Goal: Information Seeking & Learning: Learn about a topic

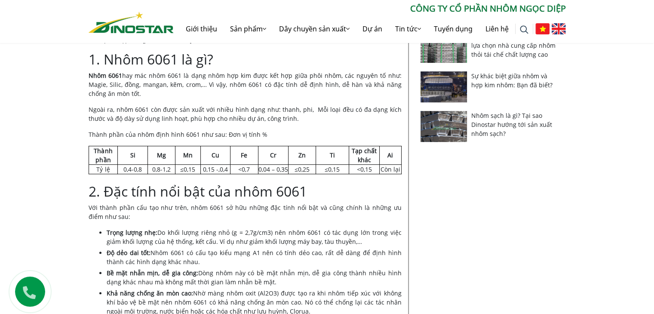
scroll to position [258, 0]
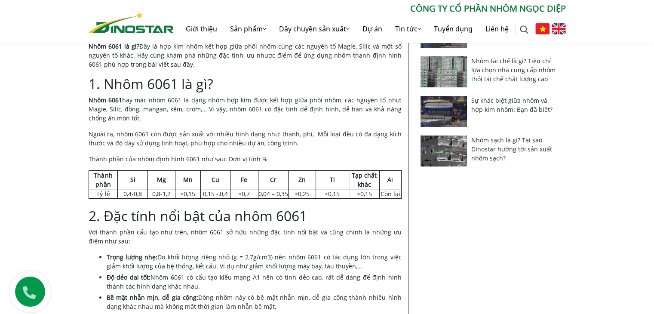
drag, startPoint x: 87, startPoint y: 100, endPoint x: 123, endPoint y: 116, distance: 39.7
copy p "Nhôm 6061 hay mác nhôm 6061 là dạng nhôm hợp kim được kết hợp giữa phôi nhôm, c…"
click at [93, 146] on p "Ngoài ra, nhôm 6061 còn được sản xuất với nhiều hình dạng như: thanh, phi, Mỗi …" at bounding box center [245, 138] width 313 height 18
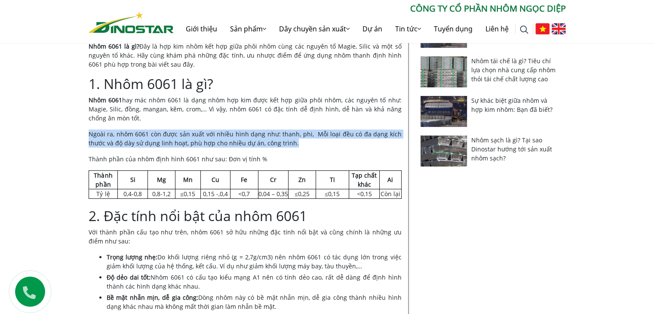
drag, startPoint x: 89, startPoint y: 135, endPoint x: 298, endPoint y: 143, distance: 208.4
click at [298, 143] on p "Ngoài ra, nhôm 6061 còn được sản xuất với nhiều hình dạng như: thanh, phi, Mỗi …" at bounding box center [245, 138] width 313 height 18
copy p "Ngoài ra, nhôm 6061 còn được sản xuất với nhiều hình dạng như: thanh, phi, Mỗi …"
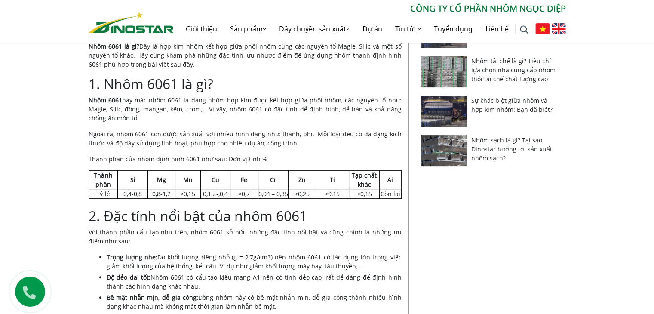
click at [105, 175] on strong "Thành phần" at bounding box center [103, 179] width 18 height 17
drag, startPoint x: 123, startPoint y: 184, endPoint x: 133, endPoint y: 188, distance: 11.4
click at [130, 188] on td "Si" at bounding box center [133, 179] width 30 height 18
drag, startPoint x: 250, startPoint y: 178, endPoint x: 357, endPoint y: 167, distance: 108.0
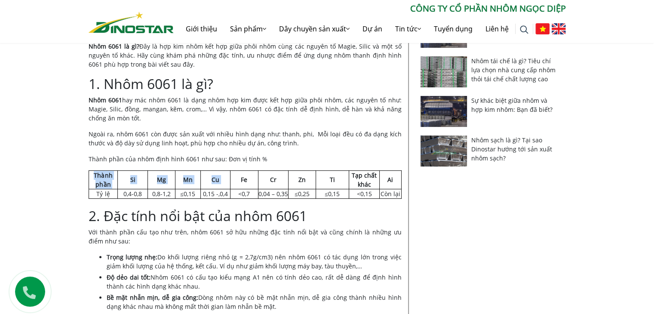
click at [363, 221] on h2 "2. Đặc tính nổi bật của nhôm 6061" at bounding box center [245, 216] width 313 height 16
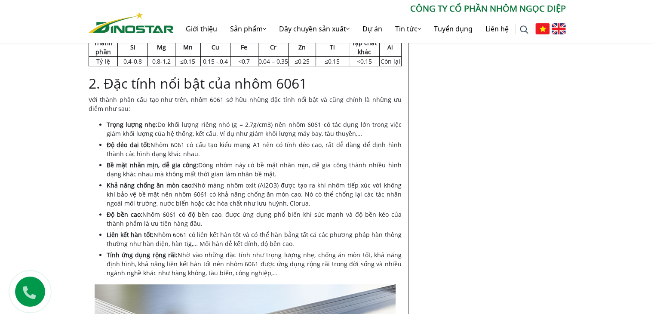
scroll to position [387, 0]
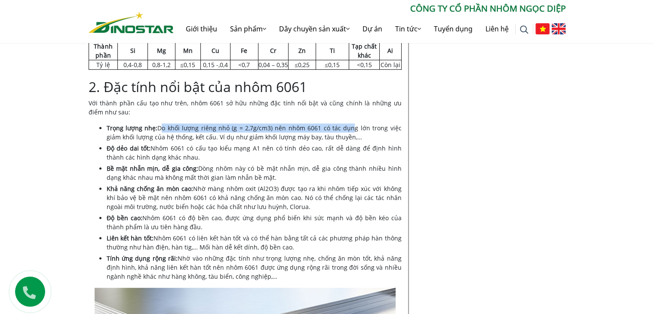
drag, startPoint x: 157, startPoint y: 126, endPoint x: 340, endPoint y: 126, distance: 182.8
click at [340, 125] on li "Trọng lượng nhẹ: Do khối lượng riêng nhỏ (g = 2,7g/cm3) nên nhôm 6061 có tác dụ…" at bounding box center [254, 132] width 295 height 18
drag, startPoint x: 367, startPoint y: 134, endPoint x: 294, endPoint y: 138, distance: 73.2
click at [367, 135] on li "Trọng lượng nhẹ: Do khối lượng riêng nhỏ (g = 2,7g/cm3) nên nhôm 6061 có tác dụ…" at bounding box center [254, 132] width 295 height 18
drag, startPoint x: 158, startPoint y: 127, endPoint x: 252, endPoint y: 131, distance: 93.9
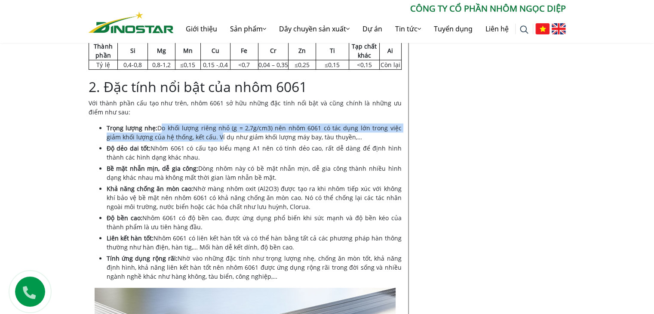
click at [204, 135] on li "Trọng lượng nhẹ: Do khối lượng riêng nhỏ (g = 2,7g/cm3) nên nhôm 6061 có tác dụ…" at bounding box center [254, 132] width 295 height 18
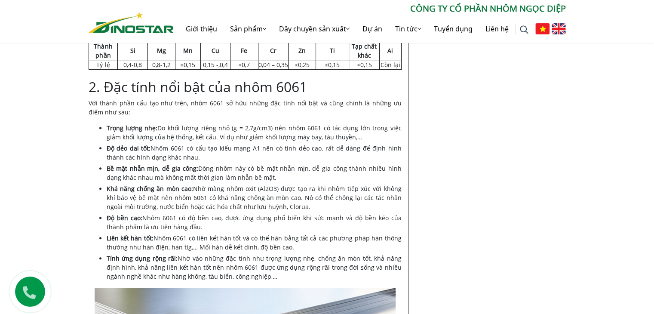
click at [199, 142] on ul "Trọng lượng nhẹ: Do khối lượng riêng nhỏ (g = 2,7g/cm3) nên nhôm 6061 có tác dụ…" at bounding box center [254, 201] width 295 height 157
drag, startPoint x: 157, startPoint y: 126, endPoint x: 344, endPoint y: 132, distance: 186.8
click at [344, 132] on li "Trọng lượng nhẹ: Do khối lượng riêng nhỏ (g = 2,7g/cm3) nên nhôm 6061 có tác dụ…" at bounding box center [254, 132] width 295 height 18
copy li "Do khối lượng riêng nhỏ (g = 2,7g/cm3) nên nhôm 6061 có tác dụng lớn trong việc…"
click at [127, 140] on li "Trọng lượng nhẹ: Do khối lượng riêng nhỏ (g = 2,7g/cm3) nên nhôm 6061 có tác dụ…" at bounding box center [254, 132] width 295 height 18
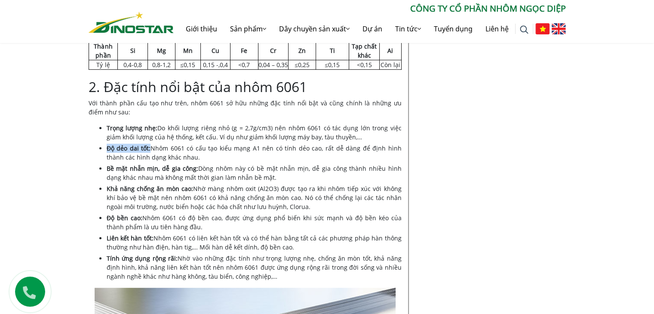
drag, startPoint x: 106, startPoint y: 150, endPoint x: 148, endPoint y: 148, distance: 41.8
click at [148, 148] on strong "Độ dẻo dai tốt:" at bounding box center [129, 148] width 44 height 8
copy strong "Độ dẻo dai tốt:"
click at [164, 162] on ul "Trọng lượng nhẹ: Do khối lượng riêng nhỏ (g = 2,7g/cm3) nên nhôm 6061 có tác dụ…" at bounding box center [254, 201] width 295 height 157
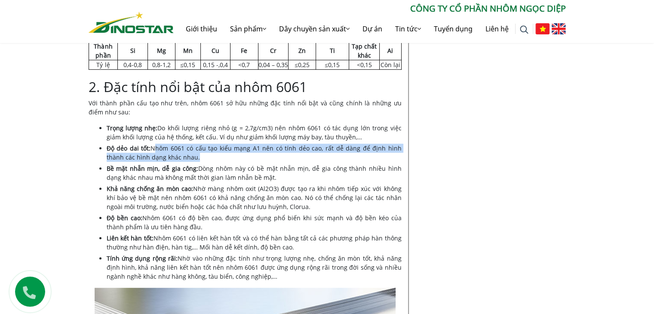
drag, startPoint x: 150, startPoint y: 147, endPoint x: 177, endPoint y: 161, distance: 30.6
click at [176, 161] on li "Độ dẻo dai tốt: Nhôm 6061 có cấu tạo kiểu mạng A1 nên có tính dẻo cao, rất dễ d…" at bounding box center [254, 153] width 295 height 18
drag, startPoint x: 167, startPoint y: 150, endPoint x: 163, endPoint y: 158, distance: 9.2
click at [163, 158] on li "Độ dẻo dai tốt: Nhôm 6061 có cấu tạo kiểu mạng A1 nên có tính dẻo cao, rất dễ d…" at bounding box center [254, 153] width 295 height 18
drag, startPoint x: 163, startPoint y: 157, endPoint x: 132, endPoint y: 158, distance: 31.4
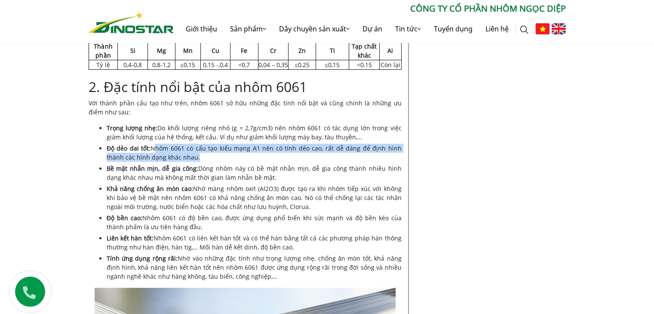
click at [132, 157] on li "Độ dẻo dai tốt: Nhôm 6061 có cấu tạo kiểu mạng A1 nên có tính dẻo cao, rất dễ d…" at bounding box center [254, 153] width 295 height 18
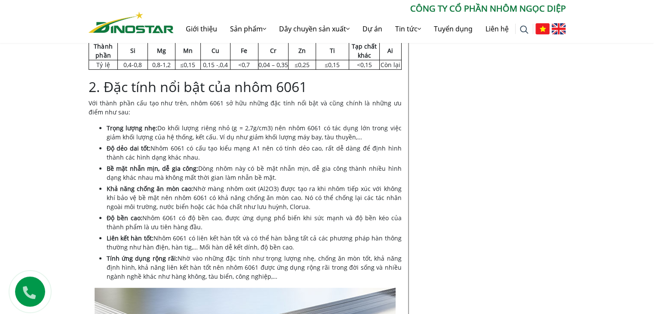
click at [216, 162] on ul "Trọng lượng nhẹ: Do khối lượng riêng nhỏ (g = 2,7g/cm3) nên nhôm 6061 có tác dụ…" at bounding box center [254, 201] width 295 height 157
drag, startPoint x: 151, startPoint y: 150, endPoint x: 180, endPoint y: 159, distance: 31.0
click at [180, 159] on li "Độ dẻo dai tốt: Nhôm 6061 có cấu tạo kiểu mạng A1 nên có tính dẻo cao, rất dễ d…" at bounding box center [254, 153] width 295 height 18
copy li "Nhôm 6061 có cấu tạo kiểu mạng A1 nên có tính dẻo cao, rất dễ dàng để định hình…"
click at [223, 167] on li "Bề mặt nhẵn mịn, dễ gia công: Dòng nhôm này có bề mặt nhẵn mịn, dễ gia công thà…" at bounding box center [254, 173] width 295 height 18
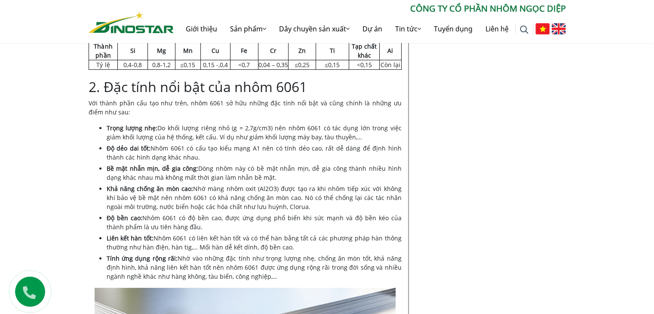
drag, startPoint x: 160, startPoint y: 241, endPoint x: 288, endPoint y: 245, distance: 128.2
click at [288, 245] on li "Liên kết hàn tốt: Nhôm 6061 có liên kết hàn tốt và có thể hàn bằng tất cả các p…" at bounding box center [254, 243] width 295 height 18
copy li "Nhôm 6061 có liên kết hàn tốt và có thể hàn bằng tất cả các phương pháp hàn thô…"
click at [206, 206] on li "Khả năng chống ăn mòn cao: Nhờ màng nhôm oxit (Al2O3) được tạo ra khi nhôm tiếp…" at bounding box center [254, 197] width 295 height 27
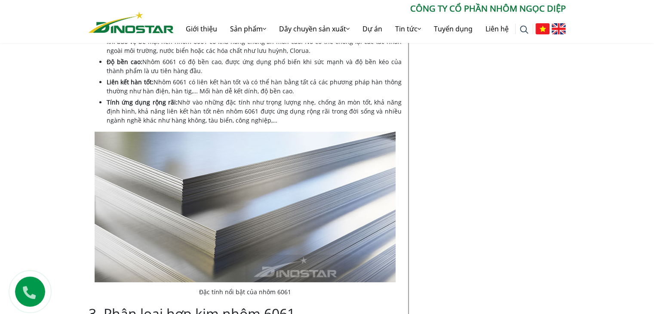
scroll to position [559, 0]
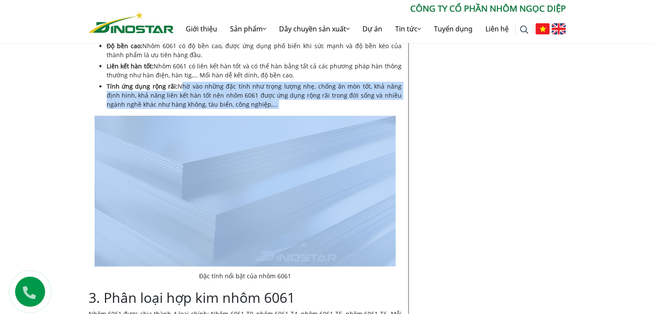
drag, startPoint x: 177, startPoint y: 85, endPoint x: 268, endPoint y: 115, distance: 95.2
click at [333, 84] on li "Tính ứng dụng rộng rãi: Nhờ vào những đặc tính như trọng lượng nhẹ, chống ăn mò…" at bounding box center [254, 95] width 295 height 27
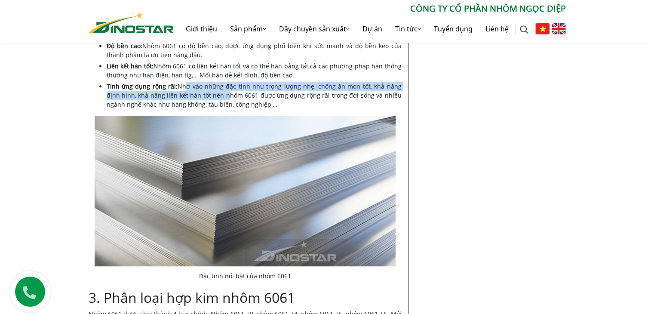
drag, startPoint x: 177, startPoint y: 83, endPoint x: 208, endPoint y: 94, distance: 32.8
click at [208, 94] on li "Tính ứng dụng rộng rãi: Nhờ vào những đặc tính như trọng lượng nhẹ, chống ăn mò…" at bounding box center [254, 95] width 295 height 27
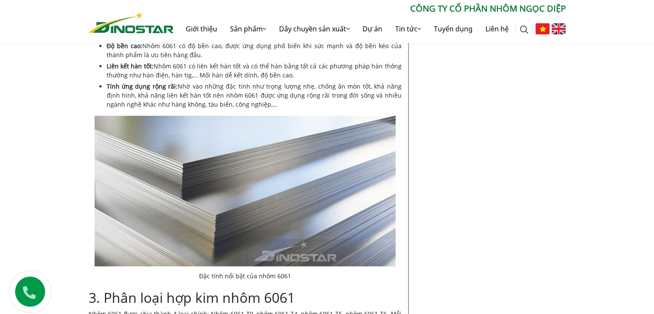
click at [174, 86] on li "Tính ứng dụng rộng rãi: Nhờ vào những đặc tính như trọng lượng nhẹ, chống ăn mò…" at bounding box center [254, 95] width 295 height 27
drag, startPoint x: 197, startPoint y: 91, endPoint x: 257, endPoint y: 105, distance: 61.8
click at [257, 105] on li "Tính ứng dụng rộng rãi: Nhờ vào những đặc tính như trọng lượng nhẹ, chống ăn mò…" at bounding box center [254, 95] width 295 height 27
copy li "Nhờ vào những đặc tính như trọng lượng nhẹ, chống ăn mòn tốt, khả năng định hìn…"
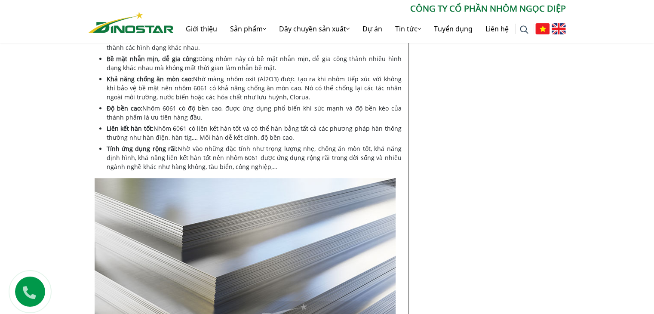
scroll to position [473, 0]
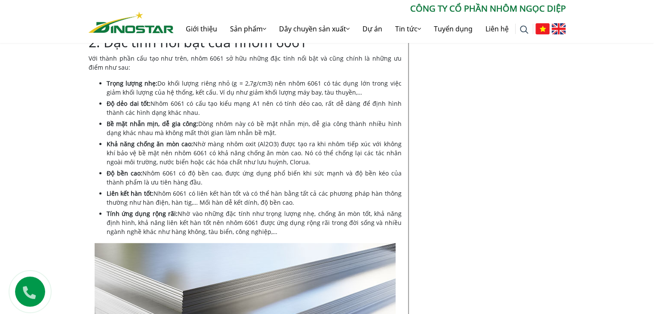
scroll to position [430, 0]
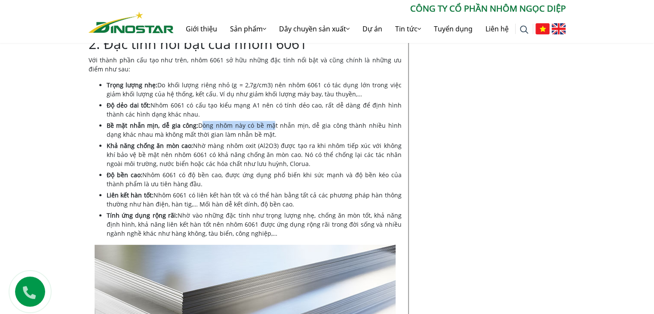
drag, startPoint x: 196, startPoint y: 123, endPoint x: 262, endPoint y: 129, distance: 66.1
click at [262, 129] on li "Bề mặt nhẵn mịn, dễ gia công: Dòng nhôm này có bề mặt nhẵn mịn, dễ gia công thà…" at bounding box center [254, 130] width 295 height 18
click at [342, 116] on li "Độ dẻo dai tốt: Nhôm 6061 có cấu tạo kiểu mạng A1 nên có tính dẻo cao, rất dễ d…" at bounding box center [254, 110] width 295 height 18
drag, startPoint x: 198, startPoint y: 124, endPoint x: 257, endPoint y: 135, distance: 60.3
click at [265, 136] on li "Bề mặt nhẵn mịn, dễ gia công: Dòng nhôm này có bề mặt nhẵn mịn, dễ gia công thà…" at bounding box center [254, 130] width 295 height 18
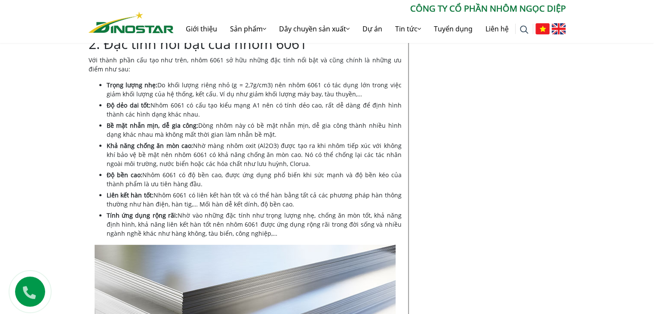
copy li "Dòng nhôm này có bề mặt nhẵn mịn, dễ gia công thành nhiều hình dạng khác nhau m…"
click at [322, 117] on li "Độ dẻo dai tốt: Nhôm 6061 có cấu tạo kiểu mạng A1 nên có tính dẻo cao, rất dễ d…" at bounding box center [254, 110] width 295 height 18
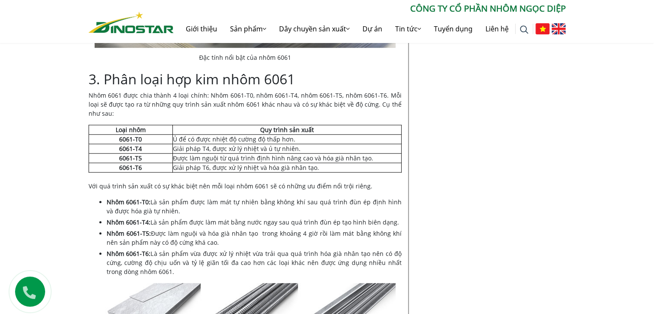
scroll to position [774, 0]
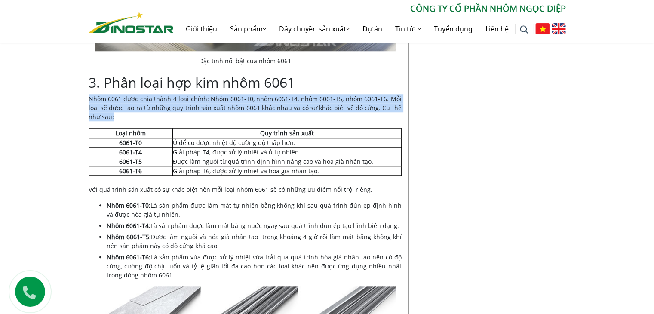
drag, startPoint x: 88, startPoint y: 100, endPoint x: 116, endPoint y: 119, distance: 34.1
click at [116, 119] on p "Nhôm 6061 được chia thành 4 loại chính: Nhôm 6061-T0, nhôm 6061-T4, nhôm 6061-T…" at bounding box center [245, 107] width 313 height 27
copy p "Nhôm 6061 được chia thành 4 loại chính: Nhôm 6061-T0, nhôm 6061-T4, nhôm 6061-T…"
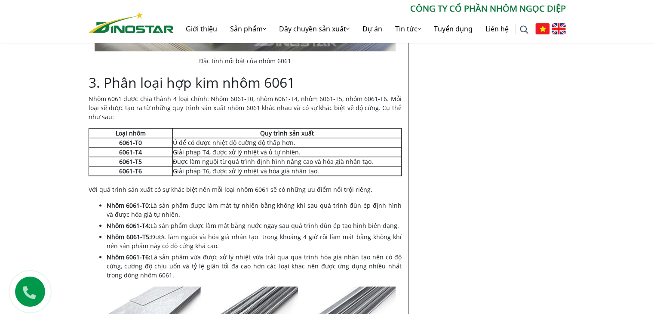
click at [177, 141] on td "Ủ để có được nhiệt độ cường độ thấp hơn." at bounding box center [287, 142] width 229 height 9
drag, startPoint x: 174, startPoint y: 140, endPoint x: 292, endPoint y: 128, distance: 118.9
click at [297, 141] on td "Ủ để có được nhiệt độ cường độ thấp hơn." at bounding box center [287, 142] width 229 height 9
click at [291, 142] on td "Ủ để có được nhiệt độ cường độ thấp hơn." at bounding box center [287, 142] width 229 height 9
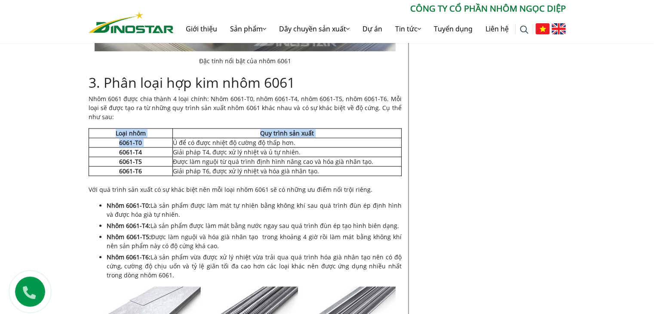
click at [185, 162] on td "Được làm nguội từ quá trình định hình nâng cao và hóa già nhân tạo." at bounding box center [287, 161] width 229 height 9
click at [170, 190] on p "Với quá trình sản xuất có sự khác biệt nên mỗi loại nhôm 6061 sẽ có những ưu đi…" at bounding box center [245, 189] width 313 height 9
click at [180, 140] on td "Ủ để có được nhiệt độ cường độ thấp hơn." at bounding box center [287, 142] width 229 height 9
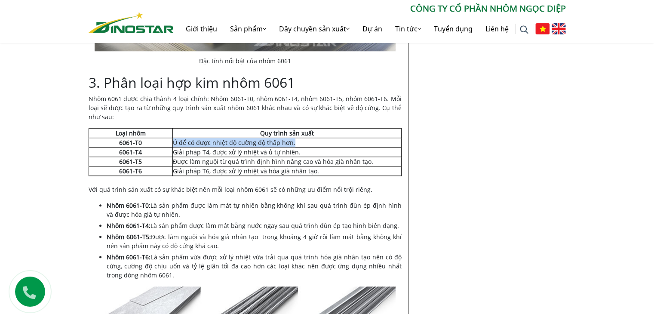
drag, startPoint x: 174, startPoint y: 143, endPoint x: 292, endPoint y: 139, distance: 118.4
click at [292, 140] on td "Ủ để có được nhiệt độ cường độ thấp hơn." at bounding box center [287, 142] width 229 height 9
copy td "Ủ để có được nhiệt độ cường độ thấp hơn."
drag, startPoint x: 175, startPoint y: 150, endPoint x: 258, endPoint y: 139, distance: 83.3
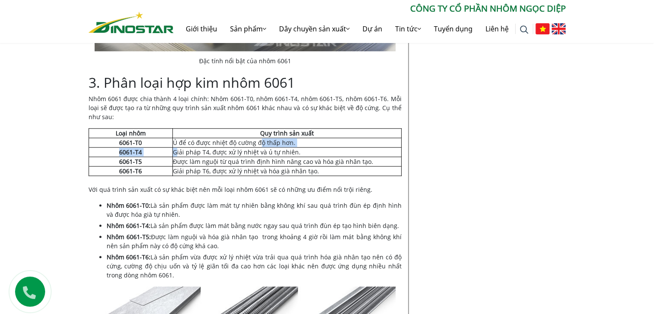
click at [258, 139] on tbody "Loại nhôm Quy trình sản xuất 6061-T0 Ủ để có được nhiệt độ cường độ thấp hơn. 6…" at bounding box center [245, 152] width 313 height 47
click at [192, 154] on td "Giải pháp T4, được xử lý nhiệt và ủ tự nhiên." at bounding box center [287, 152] width 229 height 9
drag, startPoint x: 174, startPoint y: 151, endPoint x: 296, endPoint y: 152, distance: 121.3
click at [296, 152] on td "Giải pháp T4, được xử lý nhiệt và ủ tự nhiên." at bounding box center [287, 152] width 229 height 9
click at [194, 172] on td "Giải pháp T6, được xử lý nhiệt và hóa già nhân tạo." at bounding box center [287, 170] width 229 height 9
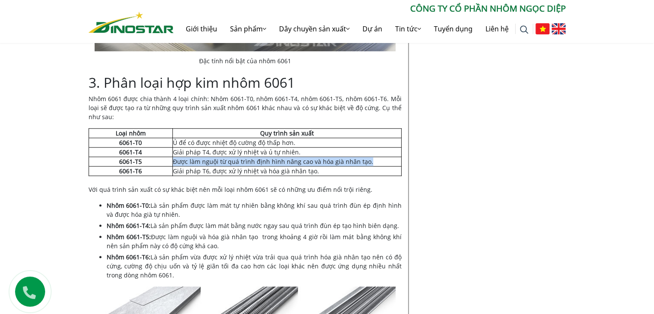
drag, startPoint x: 175, startPoint y: 161, endPoint x: 370, endPoint y: 159, distance: 195.3
click at [370, 159] on td "Được làm nguội từ quá trình định hình nâng cao và hóa già nhân tạo." at bounding box center [287, 161] width 229 height 9
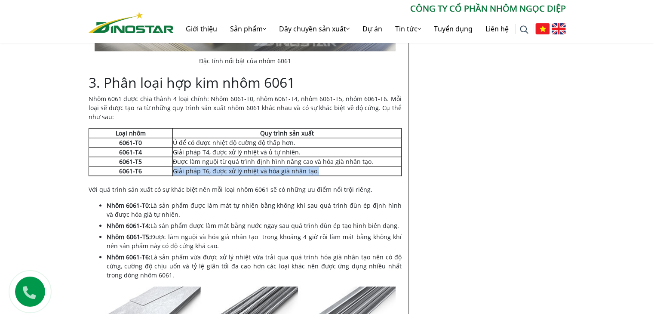
drag, startPoint x: 179, startPoint y: 166, endPoint x: 317, endPoint y: 172, distance: 138.2
click at [317, 172] on td "Giải pháp T6, được xử lý nhiệt và hóa già nhân tạo." at bounding box center [287, 170] width 229 height 9
click at [110, 206] on strong "Nhôm 6061-T0:" at bounding box center [129, 205] width 44 height 8
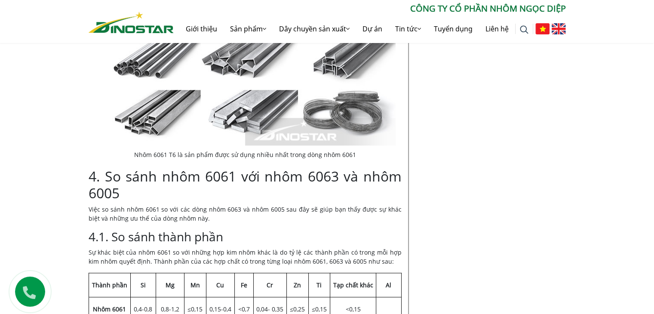
scroll to position [1118, 0]
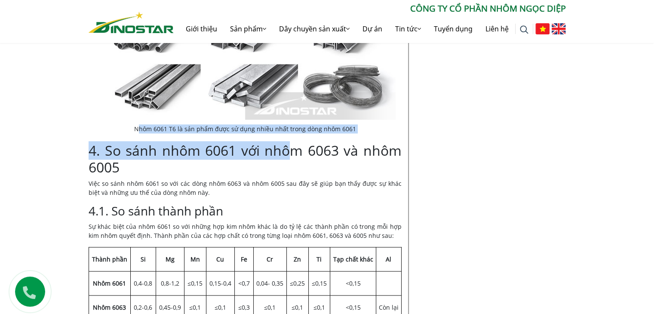
drag, startPoint x: 142, startPoint y: 129, endPoint x: 278, endPoint y: 140, distance: 137.3
click at [144, 119] on figure "Nhôm 6061 T6 là sản phẩm được sử dụng nhiều nhất trong dòng nhôm 6061" at bounding box center [245, 37] width 301 height 191
drag, startPoint x: 139, startPoint y: 126, endPoint x: 315, endPoint y: 136, distance: 176.7
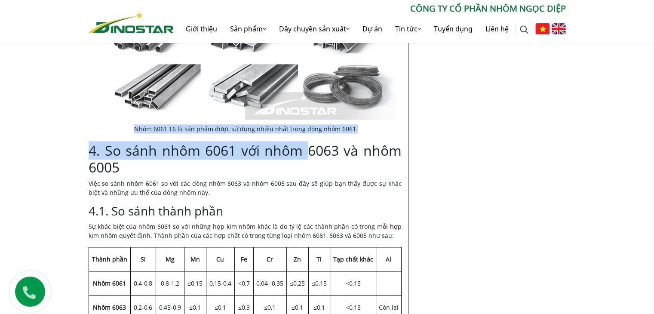
click at [147, 124] on figcaption "Nhôm 6061 T6 là sản phẩm được sử dụng nhiều nhất trong dòng nhôm 6061" at bounding box center [245, 128] width 301 height 9
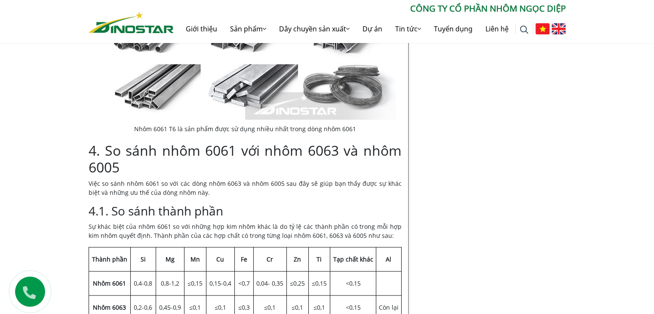
click at [173, 195] on p "Việc so sánh nhôm 6061 so với các dòng nhôm 6063 và nhôm 6005 sau đây sẽ giúp b…" at bounding box center [245, 188] width 313 height 18
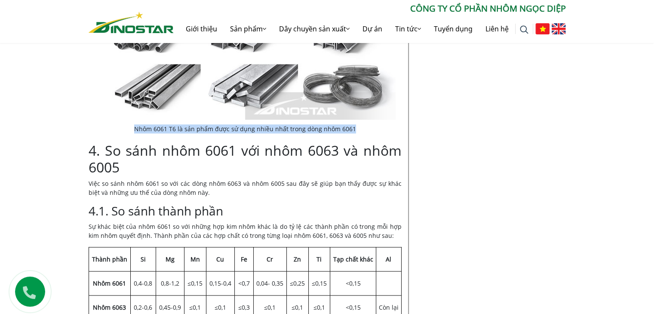
drag, startPoint x: 139, startPoint y: 128, endPoint x: 354, endPoint y: 126, distance: 215.1
click at [354, 126] on figcaption "Nhôm 6061 T6 là sản phẩm được sử dụng nhiều nhất trong dòng nhôm 6061" at bounding box center [245, 128] width 301 height 9
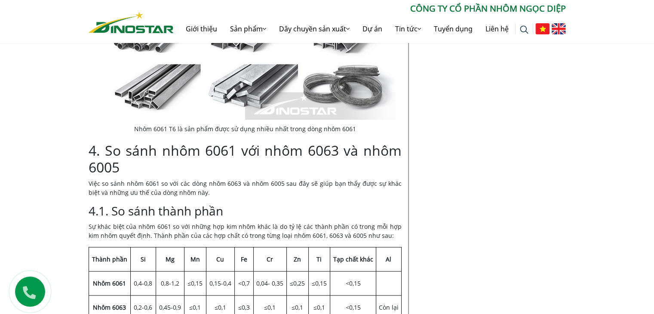
click at [203, 161] on h2 "4. So sánh nhôm 6061 với nhôm 6063 và nhôm 6005" at bounding box center [245, 158] width 313 height 33
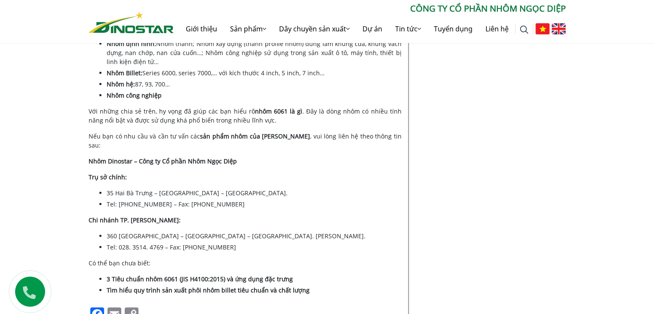
scroll to position [2495, 0]
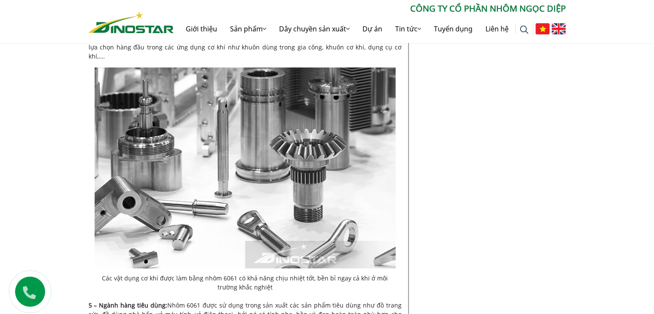
scroll to position [2925, 0]
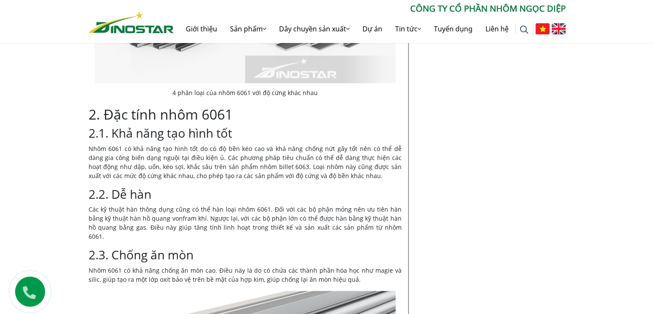
scroll to position [1334, 0]
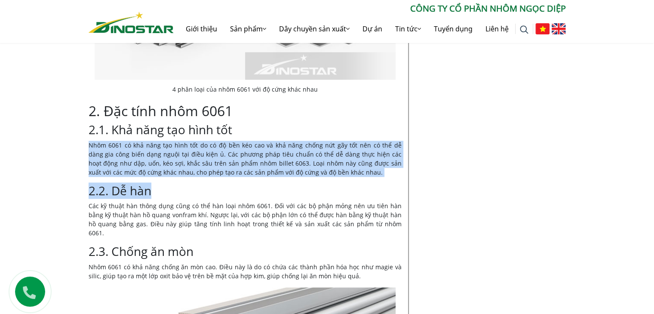
drag, startPoint x: 89, startPoint y: 147, endPoint x: 327, endPoint y: 194, distance: 242.2
click at [163, 190] on h3 "2.2. Dễ hàn" at bounding box center [245, 191] width 313 height 15
click at [101, 150] on p "Nhôm 6061 có khả năng tạo hình tốt do có độ bền kéo cao và khả năng chống nứt g…" at bounding box center [245, 159] width 313 height 36
drag, startPoint x: 90, startPoint y: 144, endPoint x: 306, endPoint y: 180, distance: 219.0
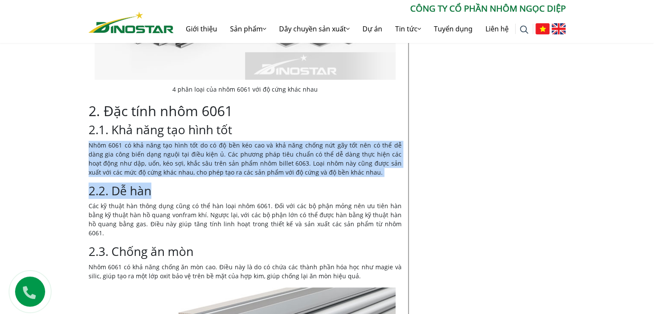
copy div "Nhôm 6061 có khả năng tạo hình tốt do có độ bền kéo cao và khả năng chống nứt g…"
click at [195, 185] on h3 "2.2. Dễ hàn" at bounding box center [245, 191] width 313 height 15
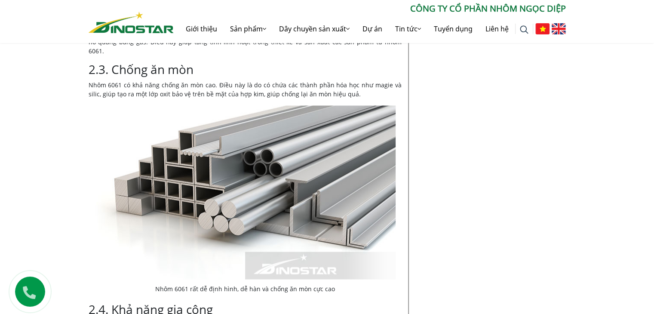
scroll to position [1506, 0]
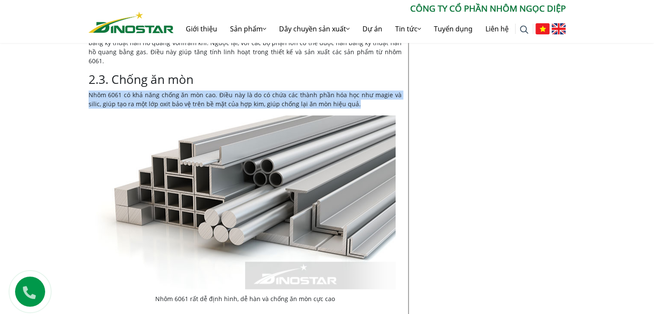
drag, startPoint x: 89, startPoint y: 85, endPoint x: 346, endPoint y: 94, distance: 256.5
click at [346, 94] on p "Nhôm 6061 có khả năng chống ăn mòn cao. Điều này là do có chứa các thành phần h…" at bounding box center [245, 99] width 313 height 18
copy p "Nhôm 6061 có khả năng chống ăn mòn cao. Điều này là do có chứa các thành phần h…"
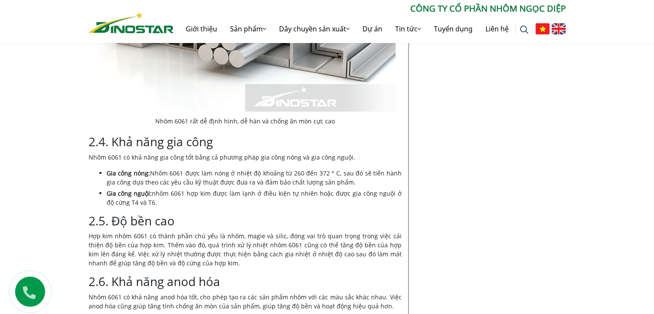
scroll to position [1678, 0]
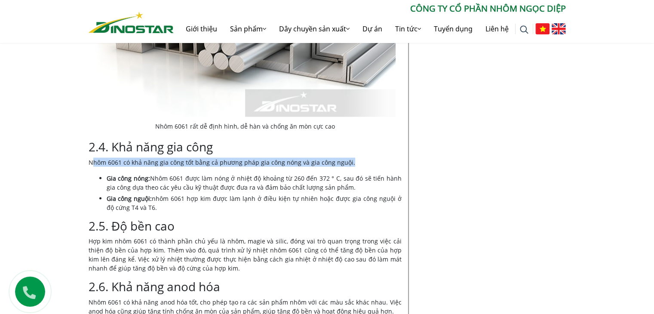
drag, startPoint x: 94, startPoint y: 154, endPoint x: 351, endPoint y: 153, distance: 257.7
click at [351, 158] on p "Nhôm 6061 có khả năng gia công tốt bằng cả phương pháp gia công nóng và gia côn…" at bounding box center [245, 162] width 313 height 9
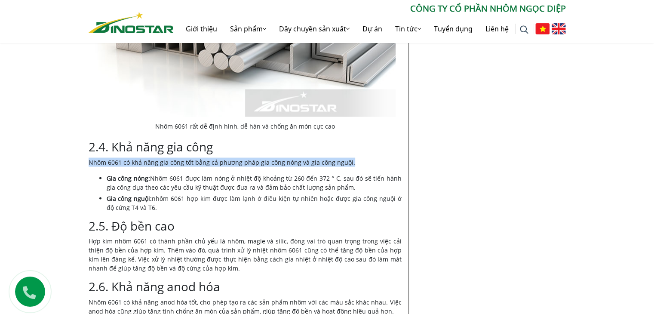
drag, startPoint x: 89, startPoint y: 152, endPoint x: 351, endPoint y: 152, distance: 262.4
click at [351, 158] on p "Nhôm 6061 có khả năng gia công tốt bằng cả phương pháp gia công nóng và gia côn…" at bounding box center [245, 162] width 313 height 9
copy p "Nhôm 6061 có khả năng gia công tốt bằng cả phương pháp gia công nóng và gia côn…"
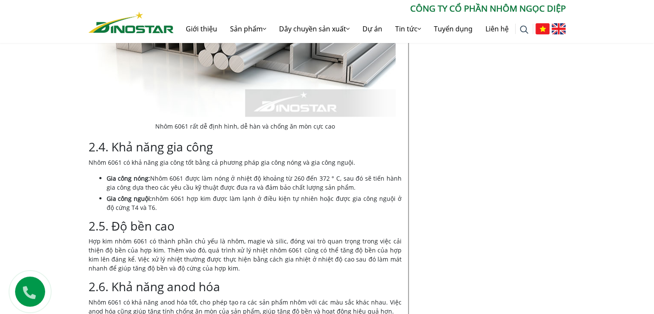
click at [200, 194] on li "Gia công nguội: nhôm 6061 hợp kim được làm lạnh ở điều kiện tự nhiên hoặc được …" at bounding box center [254, 203] width 295 height 18
drag, startPoint x: 151, startPoint y: 168, endPoint x: 339, endPoint y: 179, distance: 187.9
click at [339, 179] on li "Gia công nóng: Nhôm 6061 được làm nóng ở nhiệt độ khoảng từ 260 đến 372 ° C, sa…" at bounding box center [254, 183] width 295 height 18
copy li "Nhôm 6061 được làm nóng ở nhiệt độ khoảng từ 260 đến 372 ° C, sau đó sẽ tiến hà…"
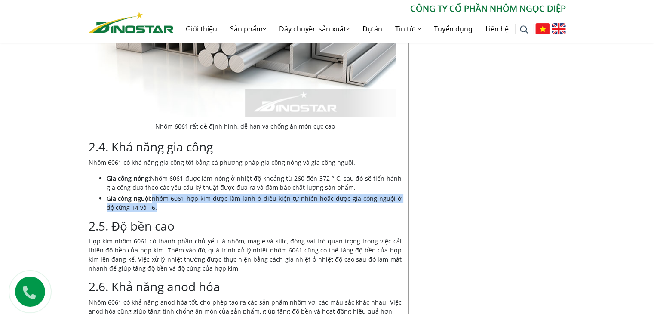
drag, startPoint x: 153, startPoint y: 189, endPoint x: 153, endPoint y: 201, distance: 12.5
click at [153, 201] on li "Gia công nguội: nhôm 6061 hợp kim được làm lạnh ở điều kiện tự nhiên hoặc được …" at bounding box center [254, 203] width 295 height 18
copy li "nhôm 6061 hợp kim được làm lạnh ở điều kiện tự nhiên hoặc được gia công nguội ở…"
click at [184, 202] on li "Gia công nguội: nhôm 6061 hợp kim được làm lạnh ở điều kiện tự nhiên hoặc được …" at bounding box center [254, 203] width 295 height 18
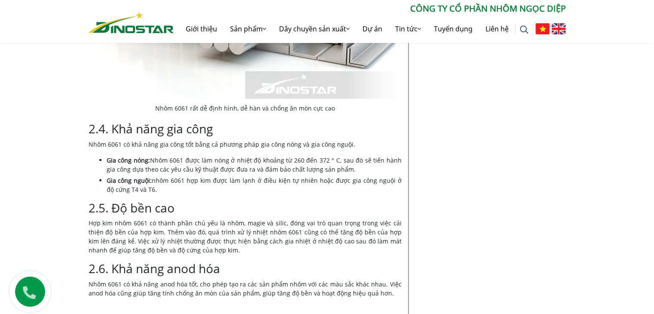
scroll to position [1764, 0]
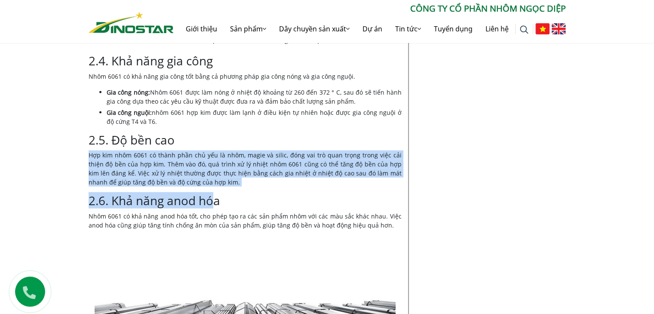
drag, startPoint x: 106, startPoint y: 153, endPoint x: 210, endPoint y: 178, distance: 107.2
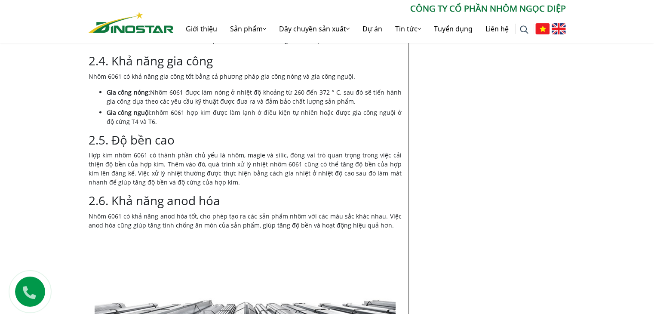
click at [244, 194] on h3 "2.6. Khả năng anod hóa" at bounding box center [245, 201] width 313 height 15
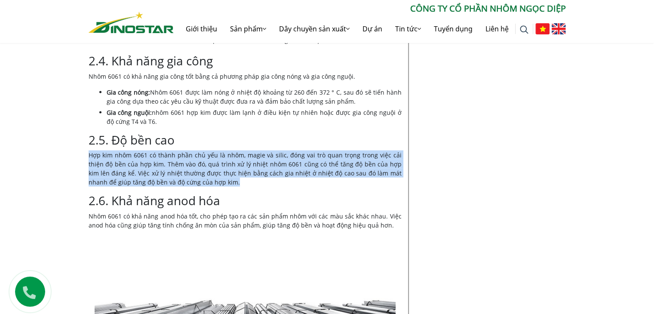
drag, startPoint x: 90, startPoint y: 146, endPoint x: 207, endPoint y: 173, distance: 120.0
click at [208, 176] on p "Hợp kim nhôm 6061 có thành phần chủ yếu là nhôm, magie và silic, đóng vai trò q…" at bounding box center [245, 169] width 313 height 36
copy p "Hợp kim nhôm 6061 có thành phần chủ yếu là nhôm, magie và silic, đóng vai trò q…"
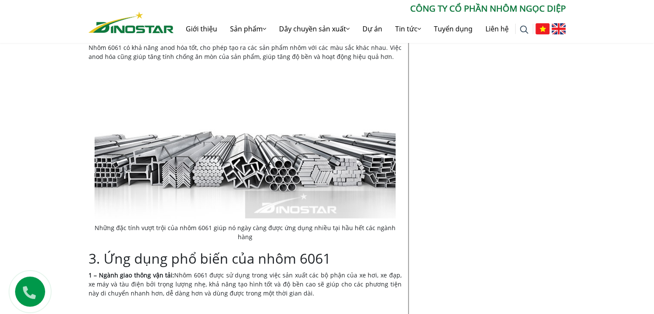
scroll to position [1936, 0]
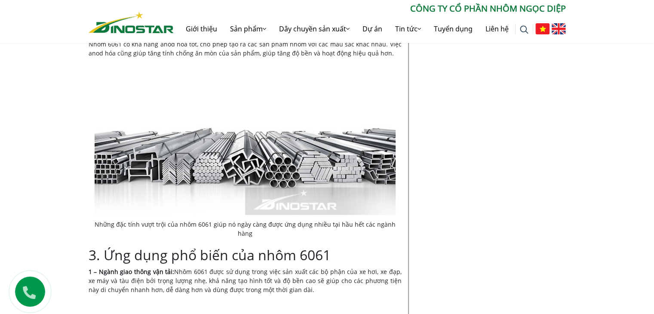
drag, startPoint x: 238, startPoint y: 178, endPoint x: 246, endPoint y: 177, distance: 8.2
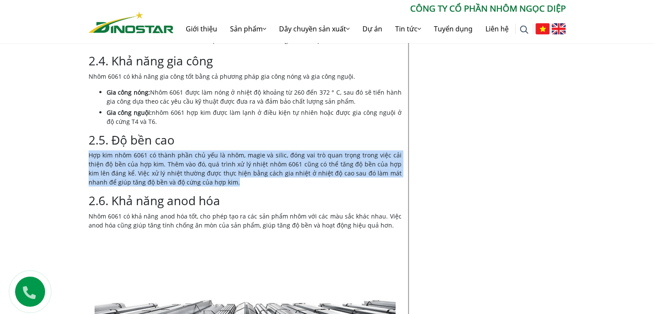
scroll to position [1764, 0]
click at [229, 176] on p "Hợp kim nhôm 6061 có thành phần chủ yếu là nhôm, magie và silic, đóng vai trò q…" at bounding box center [245, 169] width 313 height 36
click at [248, 171] on p "Hợp kim nhôm 6061 có thành phần chủ yếu là nhôm, magie và silic, đóng vai trò q…" at bounding box center [245, 169] width 313 height 36
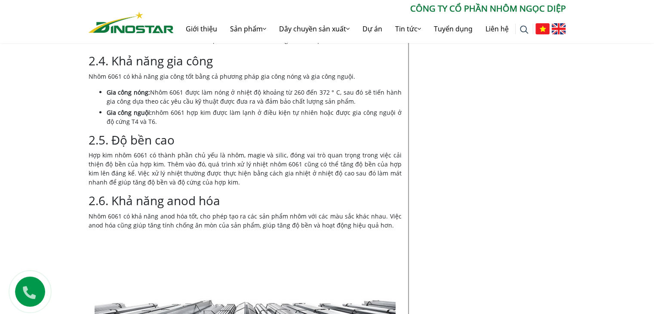
click at [230, 212] on p "Nhôm 6061 có khả năng anod hóa tốt, cho phép tạo ra các sản phẩm nhôm với các m…" at bounding box center [245, 221] width 313 height 18
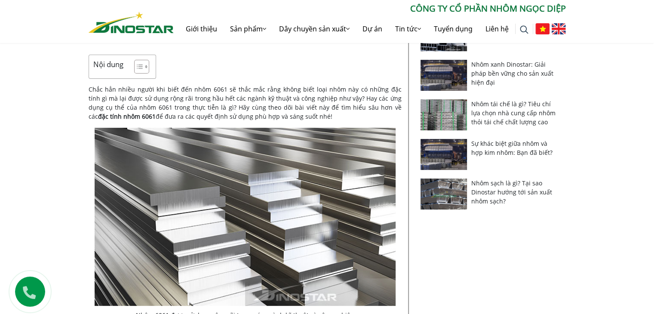
scroll to position [0, 0]
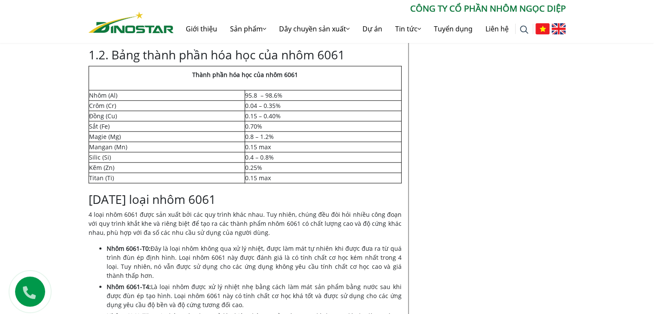
scroll to position [946, 0]
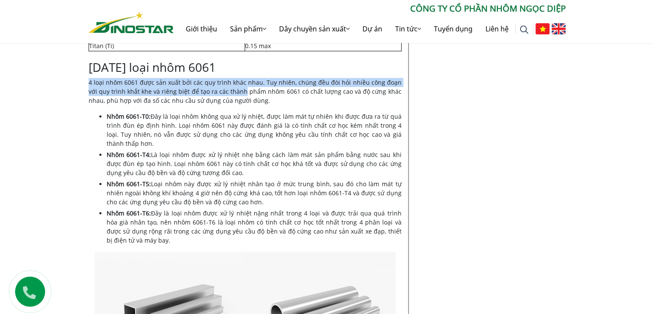
drag, startPoint x: 89, startPoint y: 82, endPoint x: 238, endPoint y: 91, distance: 148.7
click at [234, 89] on p "4 loại nhôm 6061 được sản xuất bởi các quy trình khác nhau. Tuy nhiên, chúng đề…" at bounding box center [245, 91] width 313 height 27
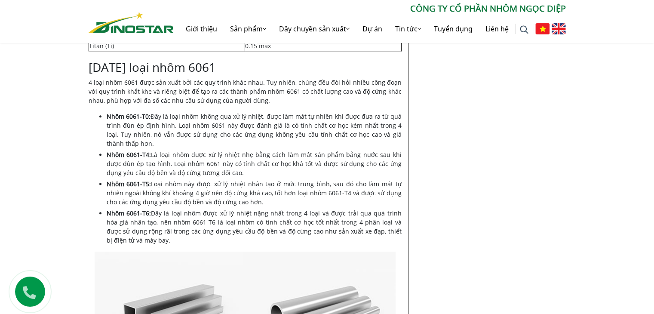
drag, startPoint x: 118, startPoint y: 108, endPoint x: 109, endPoint y: 102, distance: 10.6
drag, startPoint x: 89, startPoint y: 83, endPoint x: 237, endPoint y: 85, distance: 148.9
click at [237, 85] on p "4 loại nhôm 6061 được sản xuất bởi các quy trình khác nhau. Tuy nhiên, chúng đề…" at bounding box center [245, 91] width 313 height 27
click at [94, 104] on p "4 loại nhôm 6061 được sản xuất bởi các quy trình khác nhau. Tuy nhiên, chúng đề…" at bounding box center [245, 91] width 313 height 27
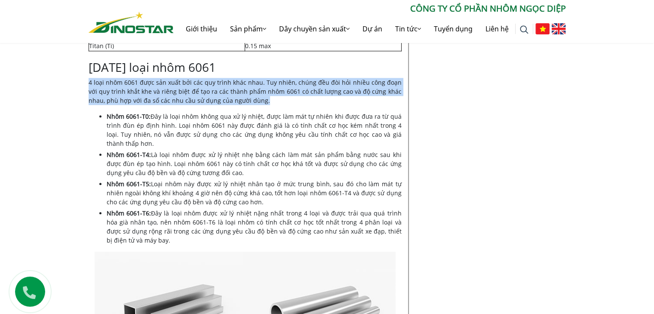
drag, startPoint x: 89, startPoint y: 83, endPoint x: 248, endPoint y: 99, distance: 159.2
click at [248, 99] on p "4 loại nhôm 6061 được sản xuất bởi các quy trình khác nhau. Tuy nhiên, chúng đề…" at bounding box center [245, 91] width 313 height 27
copy p "4 loại nhôm 6061 được sản xuất bởi các quy trình khác nhau. Tuy nhiên, chúng đề…"
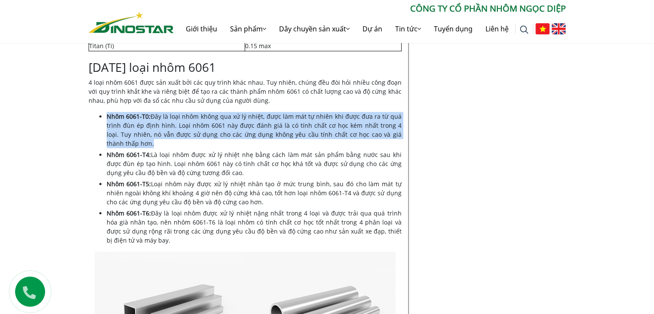
drag, startPoint x: 100, startPoint y: 116, endPoint x: 136, endPoint y: 128, distance: 38.5
click at [141, 140] on li "Nhôm 6061-T0: Đây là loại nhôm không qua xử lý nhiệt, được làm mát tự nhiên khi…" at bounding box center [254, 130] width 295 height 36
copy li "Nhôm 6061-T0: Đây là loại nhôm không qua xử lý nhiệt, được làm mát tự nhiên khi…"
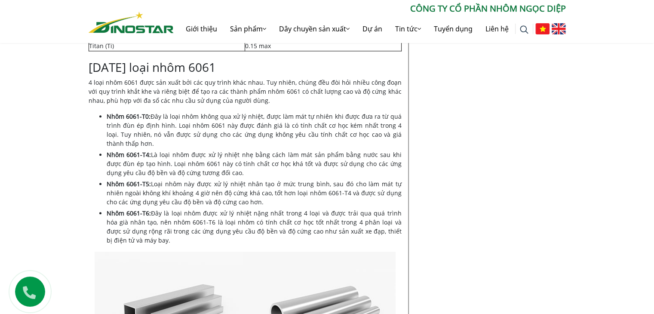
click at [206, 164] on li "Nhôm 6061-T4: Là loại nhôm được xử lý nhiệt nhẹ bằng cách làm mát sản phẩm bằng…" at bounding box center [254, 163] width 295 height 27
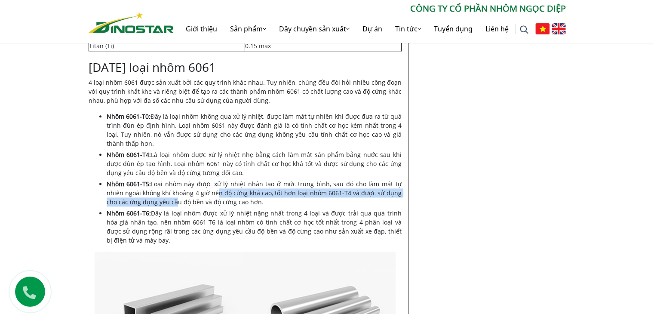
drag, startPoint x: 150, startPoint y: 203, endPoint x: 208, endPoint y: 194, distance: 58.8
click at [200, 194] on li "Nhôm 6061-T5: Loại nhôm này được xử lý nhiệt nhân tạo ở mức trung bình, sau đó …" at bounding box center [254, 192] width 295 height 27
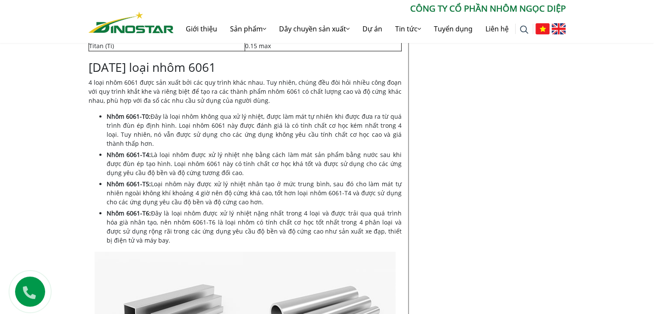
click at [243, 183] on li "Nhôm 6061-T5: Loại nhôm này được xử lý nhiệt nhân tạo ở mức trung bình, sau đó …" at bounding box center [254, 192] width 295 height 27
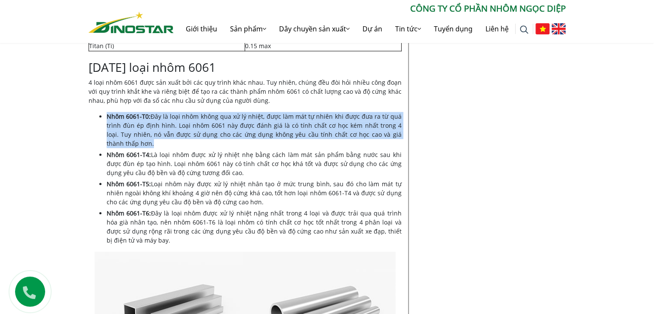
drag, startPoint x: 108, startPoint y: 114, endPoint x: 127, endPoint y: 140, distance: 32.4
click at [127, 140] on li "Nhôm 6061-T0: Đây là loại nhôm không qua xử lý nhiệt, được làm mát tự nhiên khi…" at bounding box center [254, 130] width 295 height 36
copy li "Nhôm 6061-T0: Đây là loại nhôm không qua xử lý nhiệt, được làm mát tự nhiên khi…"
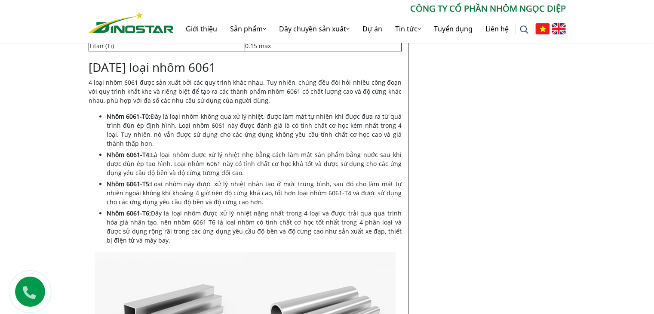
click at [145, 168] on li "Nhôm 6061-T4: Là loại nhôm được xử lý nhiệt nhẹ bằng cách làm mát sản phẩm bằng…" at bounding box center [254, 163] width 295 height 27
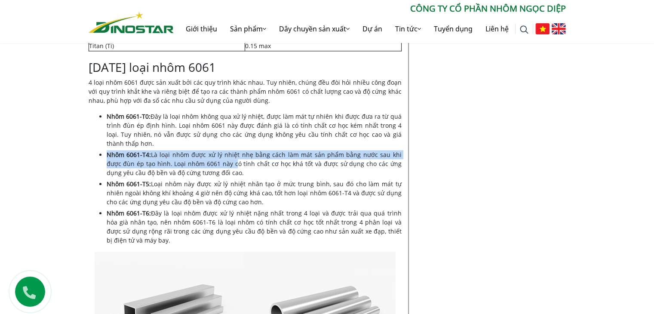
drag, startPoint x: 99, startPoint y: 153, endPoint x: 215, endPoint y: 167, distance: 116.6
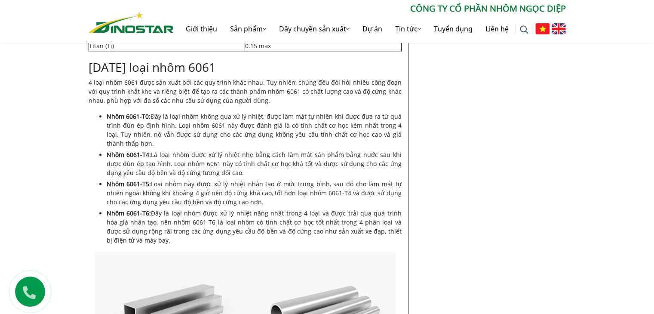
drag, startPoint x: 215, startPoint y: 170, endPoint x: 197, endPoint y: 168, distance: 17.8
click at [214, 171] on li "Nhôm 6061-T4: Là loại nhôm được xử lý nhiệt nhẹ bằng cách làm mát sản phẩm bằng…" at bounding box center [254, 163] width 295 height 27
drag, startPoint x: 108, startPoint y: 154, endPoint x: 217, endPoint y: 172, distance: 110.3
click at [217, 172] on li "Nhôm 6061-T4: Là loại nhôm được xử lý nhiệt nhẹ bằng cách làm mát sản phẩm bằng…" at bounding box center [254, 163] width 295 height 27
copy li "Nhôm 6061-T4: Là loại nhôm được xử lý nhiệt nhẹ bằng cách làm mát sản phẩm bằng…"
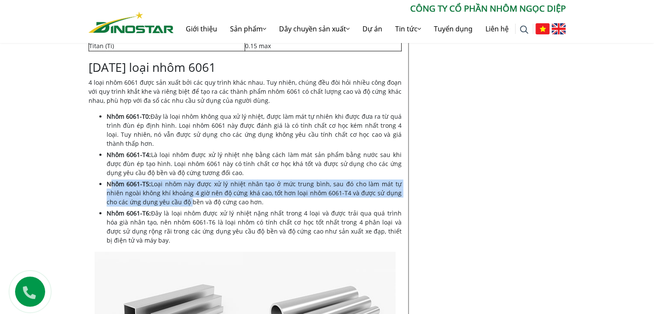
drag, startPoint x: 108, startPoint y: 184, endPoint x: 165, endPoint y: 203, distance: 60.0
click at [165, 203] on li "Nhôm 6061-T5: Loại nhôm này được xử lý nhiệt nhân tạo ở mức trung bình, sau đó …" at bounding box center [254, 192] width 295 height 27
click at [120, 193] on li "Nhôm 6061-T5: Loại nhôm này được xử lý nhiệt nhân tạo ở mức trung bình, sau đó …" at bounding box center [254, 192] width 295 height 27
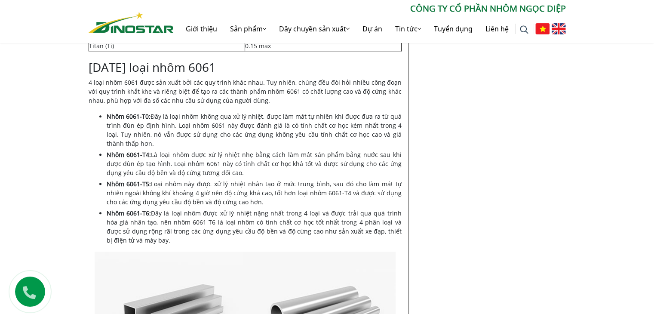
drag, startPoint x: 107, startPoint y: 182, endPoint x: 240, endPoint y: 206, distance: 136.0
click at [240, 206] on ul "Nhôm 6061-T0: Đây là loại nhôm không qua xử lý nhiệt, được làm mát tự nhiên khi…" at bounding box center [254, 178] width 295 height 133
drag, startPoint x: 108, startPoint y: 184, endPoint x: 236, endPoint y: 196, distance: 128.8
click at [235, 198] on li "Nhôm 6061-T5: Loại nhôm này được xử lý nhiệt nhân tạo ở mức trung bình, sau đó …" at bounding box center [254, 192] width 295 height 27
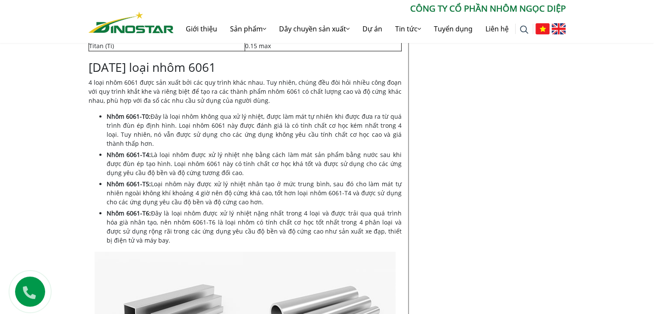
copy li "Nhôm 6061-T5: Loại nhôm này được xử lý nhiệt nhân tạo ở mức trung bình, sau đó …"
click at [117, 215] on strong "Nhôm 6061-T6:" at bounding box center [129, 213] width 44 height 8
drag, startPoint x: 108, startPoint y: 214, endPoint x: 136, endPoint y: 243, distance: 40.2
click at [136, 243] on li "Nhôm 6061-T6: Đây là loại nhôm được xử lý nhiệt nặng nhất trong 4 loại và được …" at bounding box center [254, 227] width 295 height 36
copy li "Nhôm 6061-T6: Đây là loại nhôm được xử lý nhiệt nặng nhất trong 4 loại và được …"
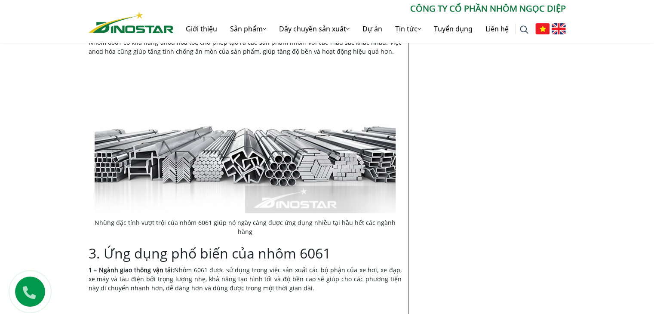
scroll to position [2022, 0]
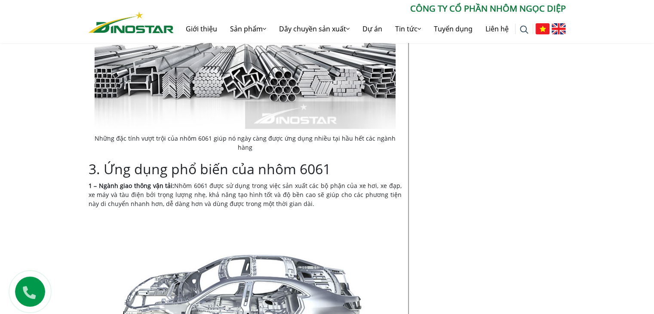
drag, startPoint x: 174, startPoint y: 179, endPoint x: 286, endPoint y: 197, distance: 113.7
click at [286, 197] on p "1 – Ngành giao thông vận tải: Nhôm 6061 được sử dụng trong việc sản xuất các bộ…" at bounding box center [245, 194] width 313 height 27
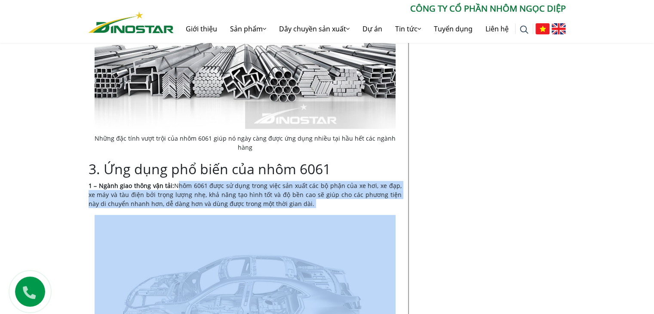
drag, startPoint x: 175, startPoint y: 178, endPoint x: 285, endPoint y: 199, distance: 112.6
click at [285, 199] on div "Nội dung Toggle 1. Giới thiệu tổng quan về nhôm 6061 1.1. Nhôm 6061 là gì? 1.2.…" at bounding box center [245, 128] width 313 height 3761
copy div "Nhôm 6061 được sử dụng trong việc sản xuất các bộ phận của xe hơi, xe đạp, xe m…"
click at [205, 169] on div "Nội dung Toggle 1. Giới thiệu tổng quan về nhôm 6061 1.1. Nhôm 6061 là gì? 1.2.…" at bounding box center [245, 128] width 313 height 3761
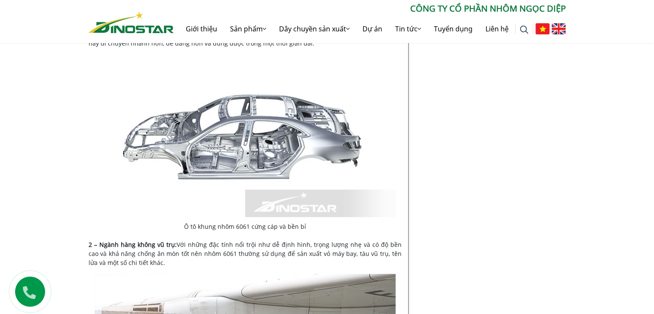
scroll to position [2194, 0]
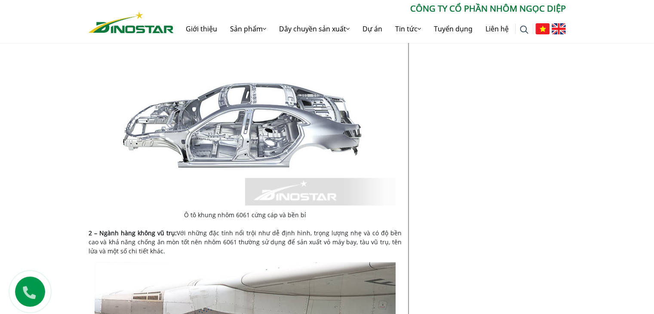
click at [198, 112] on img at bounding box center [245, 124] width 301 height 163
click at [244, 120] on img at bounding box center [245, 124] width 301 height 163
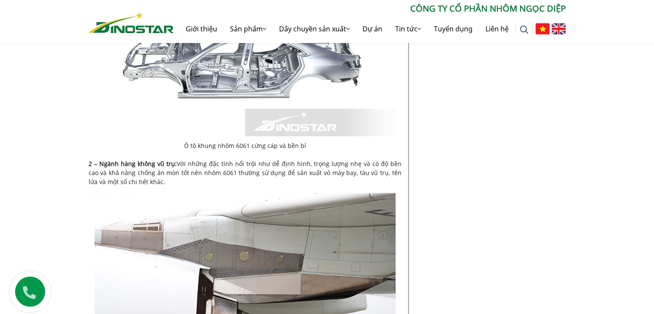
scroll to position [2237, 0]
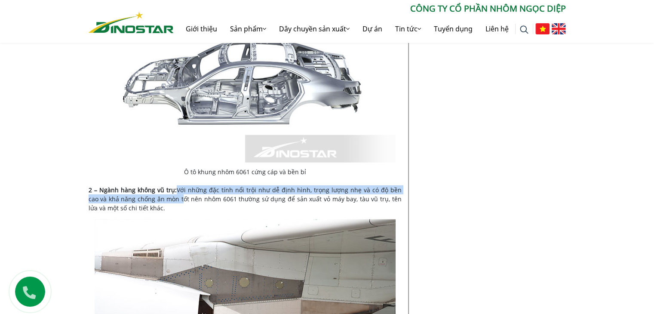
drag, startPoint x: 176, startPoint y: 180, endPoint x: 153, endPoint y: 195, distance: 27.6
click at [164, 193] on p "2 – Ngành hàng không vũ trụ: Với những đặc tính nổi trội như dễ định hình, trọn…" at bounding box center [245, 198] width 313 height 27
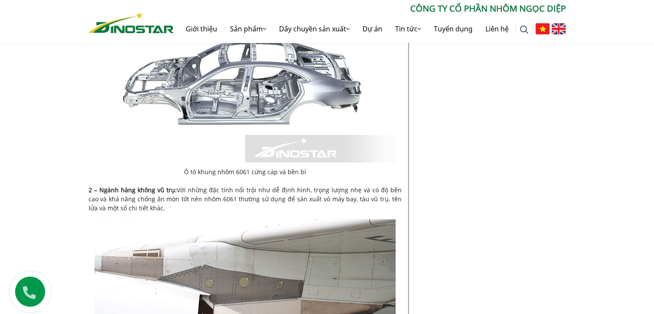
click at [169, 194] on p "2 – Ngành hàng không vũ trụ: Với những đặc tính nổi trội như dễ định hình, trọn…" at bounding box center [245, 198] width 313 height 27
drag, startPoint x: 188, startPoint y: 188, endPoint x: 184, endPoint y: 184, distance: 5.8
click at [188, 188] on p "2 – Ngành hàng không vũ trụ: Với những đặc tính nổi trội như dễ định hình, trọn…" at bounding box center [245, 198] width 313 height 27
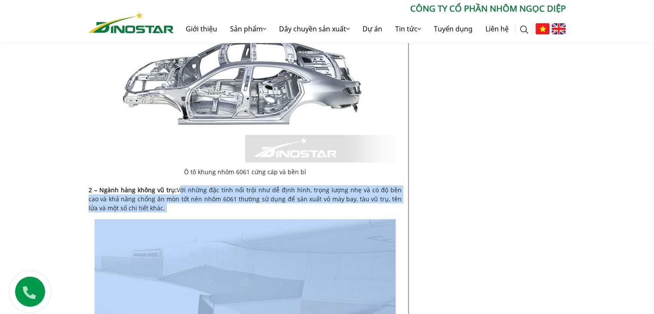
drag, startPoint x: 176, startPoint y: 179, endPoint x: 158, endPoint y: 202, distance: 29.1
click at [158, 202] on p "2 – Ngành hàng không vũ trụ: Với những đặc tính nổi trội như dễ định hình, trọn…" at bounding box center [245, 198] width 313 height 27
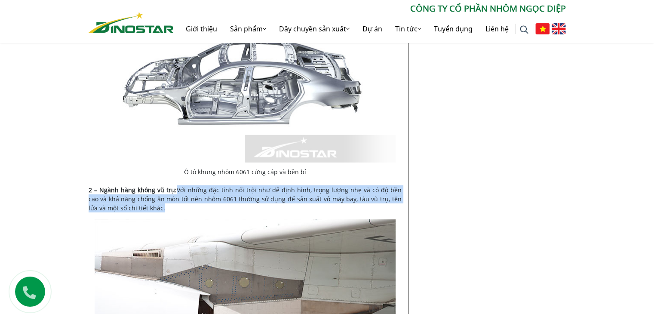
drag, startPoint x: 194, startPoint y: 183, endPoint x: 177, endPoint y: 197, distance: 22.3
click at [177, 197] on p "2 – Ngành hàng không vũ trụ: Với những đặc tính nổi trội như dễ định hình, trọn…" at bounding box center [245, 198] width 313 height 27
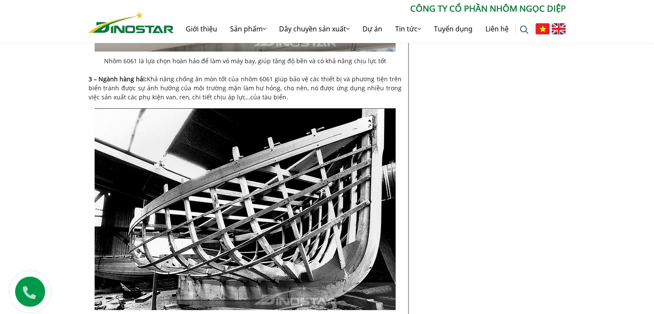
scroll to position [2624, 0]
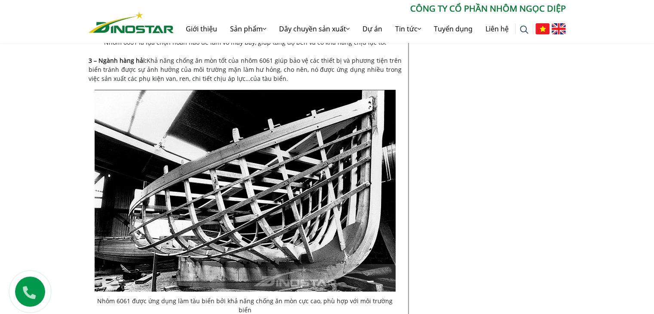
drag, startPoint x: 148, startPoint y: 50, endPoint x: 270, endPoint y: 65, distance: 122.2
click at [270, 65] on p "3 – Ngành hàng hải: Khả năng chống ăn mòn tốt của nhôm 6061 giúp bảo vệ các thi…" at bounding box center [245, 69] width 313 height 27
drag, startPoint x: 247, startPoint y: 61, endPoint x: 163, endPoint y: 49, distance: 85.1
click at [163, 56] on p "3 – Ngành hàng hải: Khả năng chống ăn mòn tốt của nhôm 6061 giúp bảo vệ các thi…" at bounding box center [245, 69] width 313 height 27
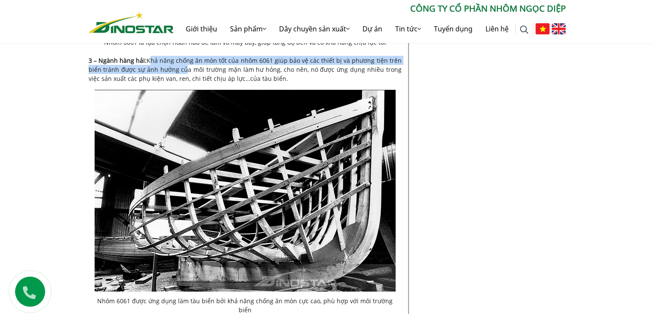
drag, startPoint x: 148, startPoint y: 50, endPoint x: 183, endPoint y: 59, distance: 35.5
click at [183, 59] on p "3 – Ngành hàng hải: Khả năng chống ăn mòn tốt của nhôm 6061 giúp bảo vệ các thi…" at bounding box center [245, 69] width 313 height 27
click at [163, 61] on p "3 – Ngành hàng hải: Khả năng chống ăn mòn tốt của nhôm 6061 giúp bảo vệ các thi…" at bounding box center [245, 69] width 313 height 27
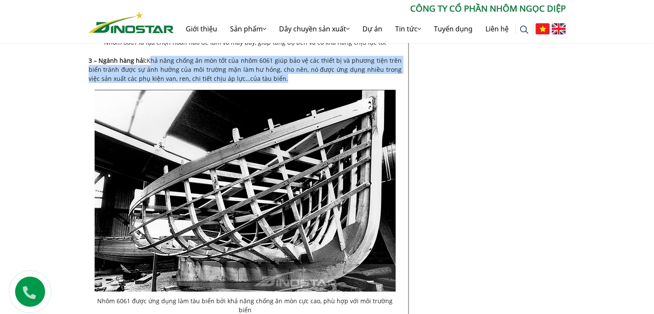
drag, startPoint x: 147, startPoint y: 51, endPoint x: 266, endPoint y: 71, distance: 120.9
click at [266, 71] on p "3 – Ngành hàng hải: Khả năng chống ăn mòn tốt của nhôm 6061 giúp bảo vệ các thi…" at bounding box center [245, 69] width 313 height 27
copy p "Khả năng chống ăn mòn tốt của nhôm 6061 giúp bảo vệ các thiết bị và phương tiện…"
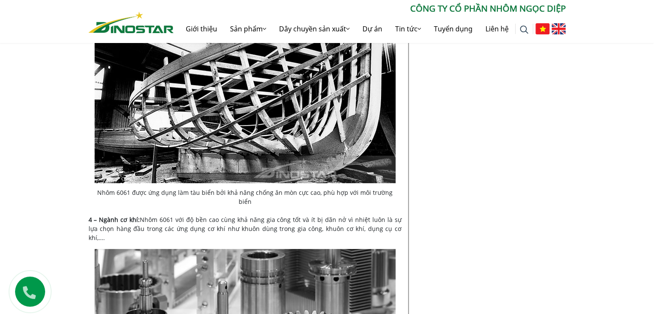
scroll to position [2796, 0]
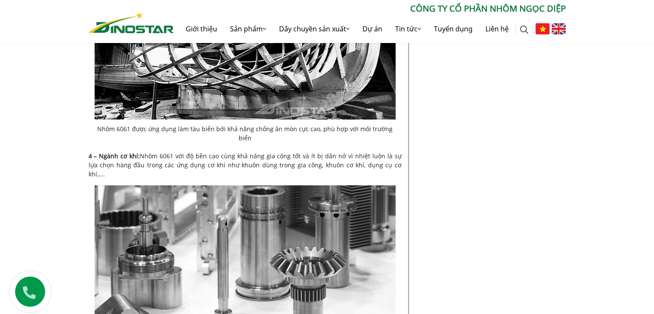
drag, startPoint x: 141, startPoint y: 137, endPoint x: 386, endPoint y: 148, distance: 245.9
click at [386, 151] on p "4 – Ngành cơ khí: Nhôm 6061 với độ bền cao cùng khả năng gia công tốt và ít bị …" at bounding box center [245, 164] width 313 height 27
copy p "Nhôm 6061 với độ bền cao cùng khả năng gia công tốt và ít bị dãn nở vì nhiệt lu…"
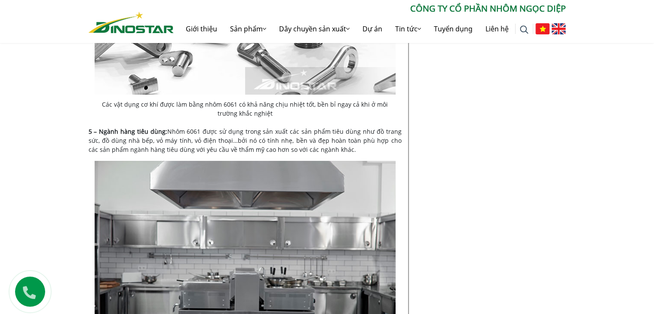
scroll to position [3054, 0]
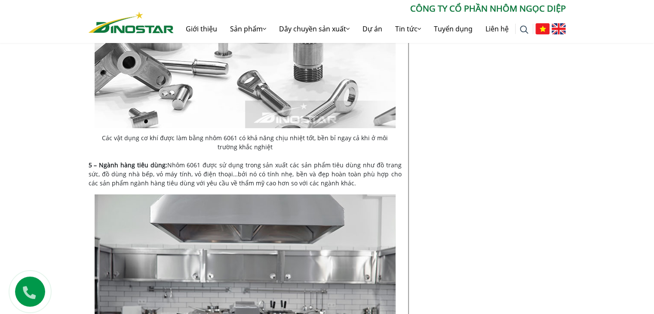
drag, startPoint x: 87, startPoint y: 137, endPoint x: 329, endPoint y: 154, distance: 241.9
copy p "5 – Ngành hàng tiêu dùng: Nhôm 6061 được sử dụng trong sản xuất các sản phẩm ti…"
drag, startPoint x: 289, startPoint y: 196, endPoint x: 387, endPoint y: 62, distance: 165.5
click at [289, 196] on img at bounding box center [245, 307] width 301 height 226
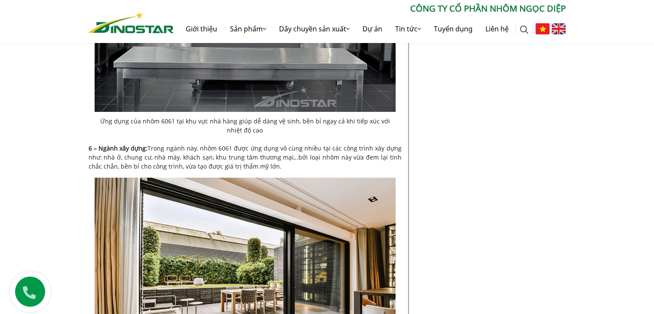
scroll to position [3355, 0]
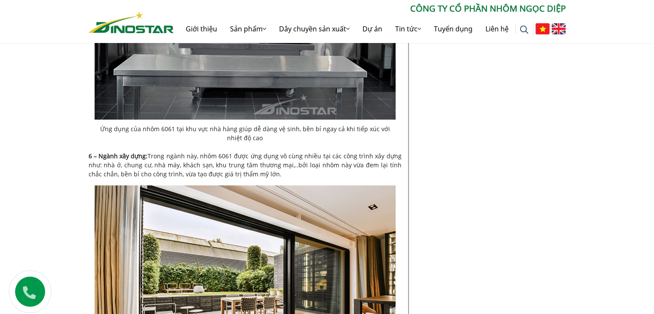
drag, startPoint x: 89, startPoint y: 128, endPoint x: 269, endPoint y: 147, distance: 180.3
click at [269, 151] on p "6 – Ngành xây dựng: Trong ngành này, nhôm 6061 được ứng dụng vô cùng nhiều tại …" at bounding box center [245, 164] width 313 height 27
drag, startPoint x: 226, startPoint y: 142, endPoint x: 121, endPoint y: 126, distance: 106.1
click at [121, 152] on strong "6 – Ngành xây dựng:" at bounding box center [118, 156] width 59 height 8
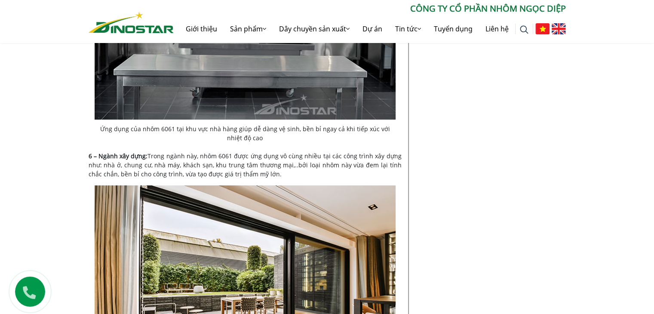
drag, startPoint x: 150, startPoint y: 128, endPoint x: 262, endPoint y: 145, distance: 113.7
click at [262, 151] on p "6 – Ngành xây dựng: Trong ngành này, nhôm 6061 được ứng dụng vô cùng nhiều tại …" at bounding box center [245, 164] width 313 height 27
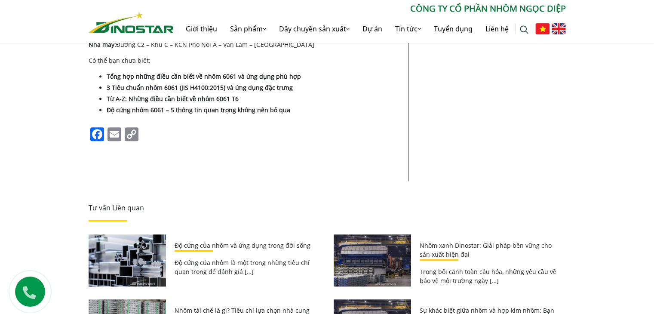
scroll to position [3872, 0]
